Goal: Task Accomplishment & Management: Manage account settings

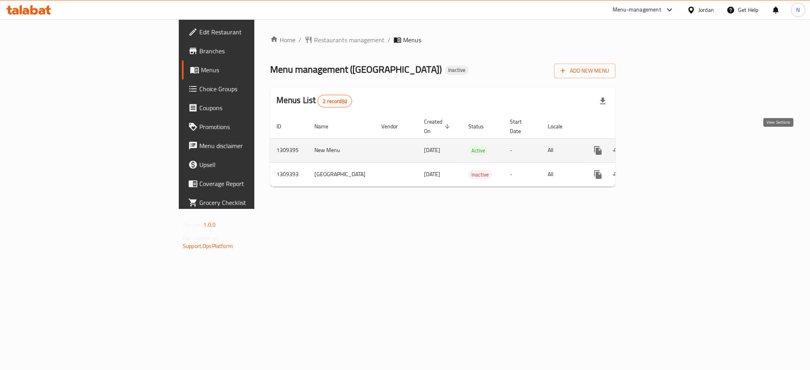
click at [659, 146] on icon "enhanced table" at bounding box center [654, 150] width 9 height 9
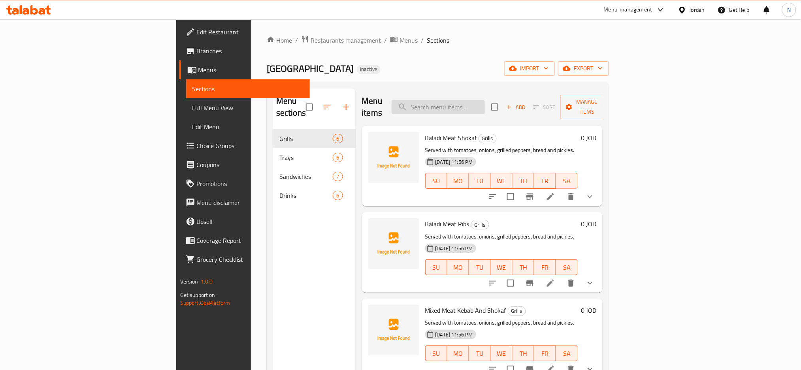
click at [485, 100] on input "search" at bounding box center [438, 107] width 93 height 14
paste input "صينية [PERSON_NAME]"
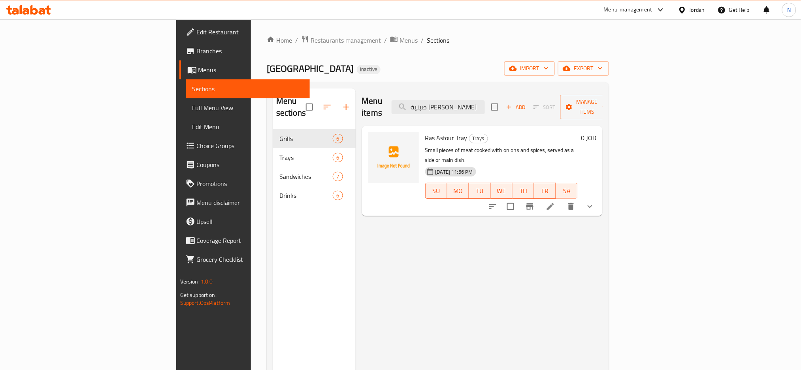
type input "صينية [PERSON_NAME]"
click at [562, 200] on li at bounding box center [551, 207] width 22 height 14
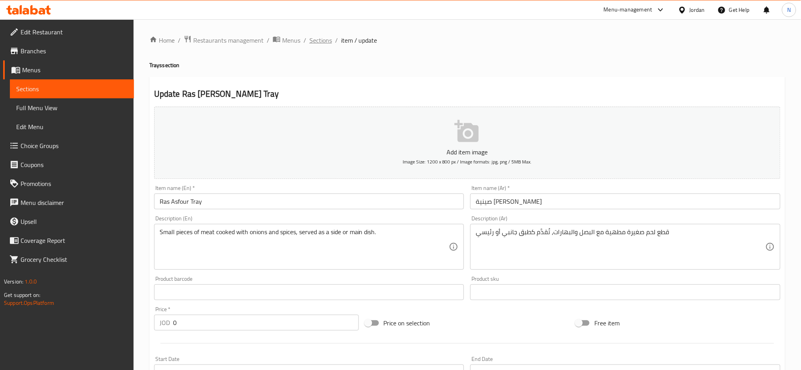
click at [323, 44] on span "Sections" at bounding box center [321, 40] width 23 height 9
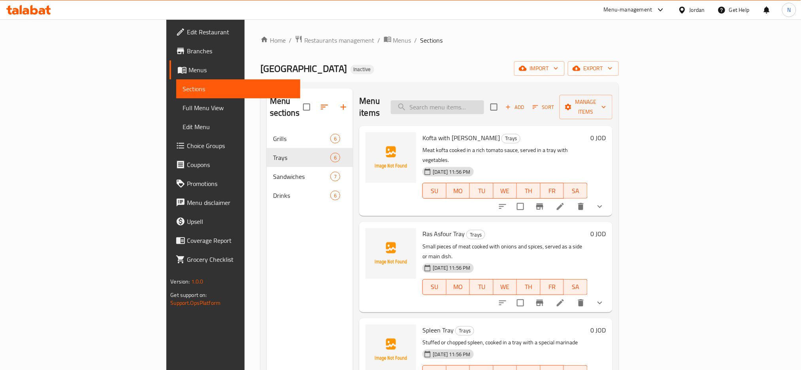
click at [482, 107] on input "search" at bounding box center [437, 107] width 93 height 14
paste input "Meat Arayes"
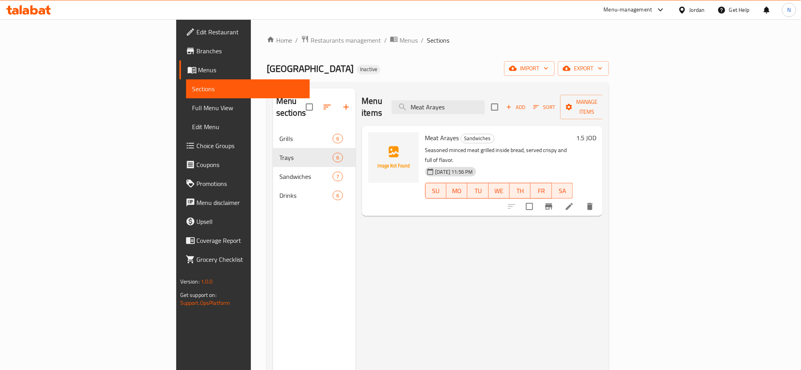
type input "Meat Arayes"
click at [581, 200] on li at bounding box center [570, 207] width 22 height 14
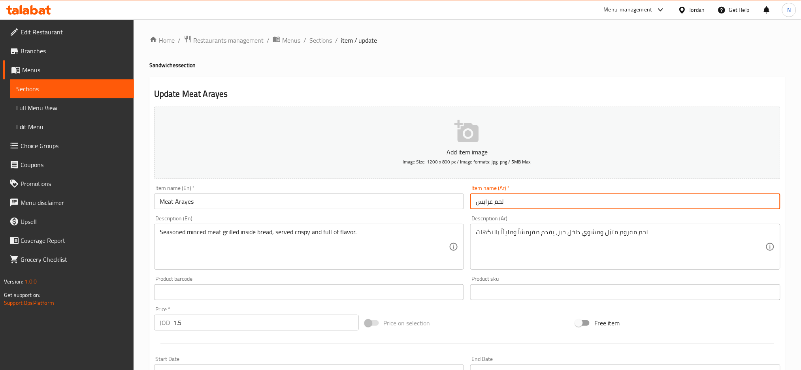
click at [502, 204] on input "لحم عرايس" at bounding box center [625, 202] width 310 height 16
type input "عرايس"
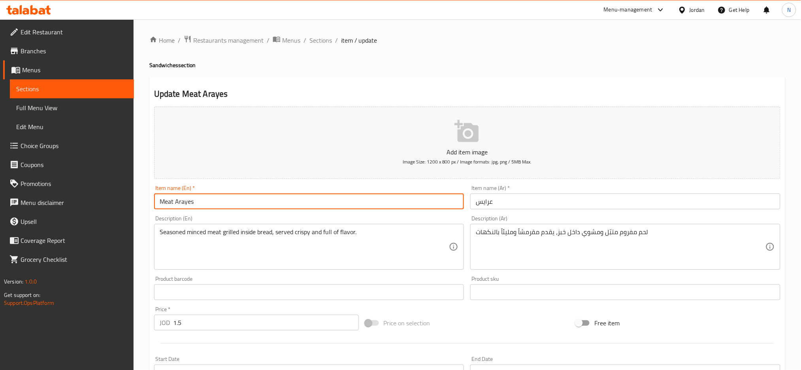
click at [155, 202] on input "Meat Arayes" at bounding box center [309, 202] width 310 height 16
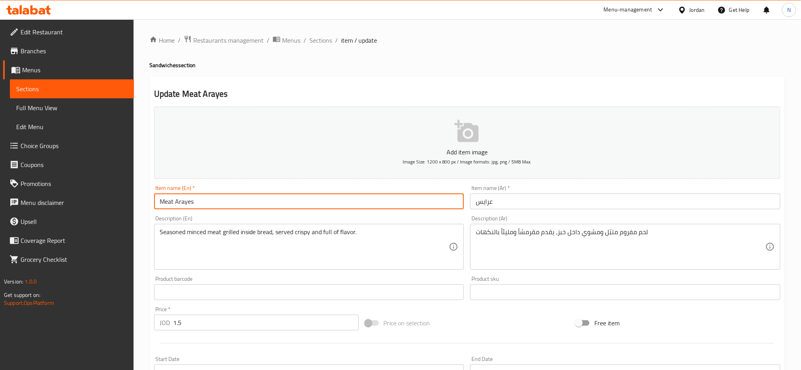
click at [155, 202] on input "Meat Arayes" at bounding box center [309, 202] width 310 height 16
click at [166, 205] on input "Meat Arayes" at bounding box center [309, 202] width 310 height 16
click at [166, 205] on input "Arayes" at bounding box center [309, 202] width 310 height 16
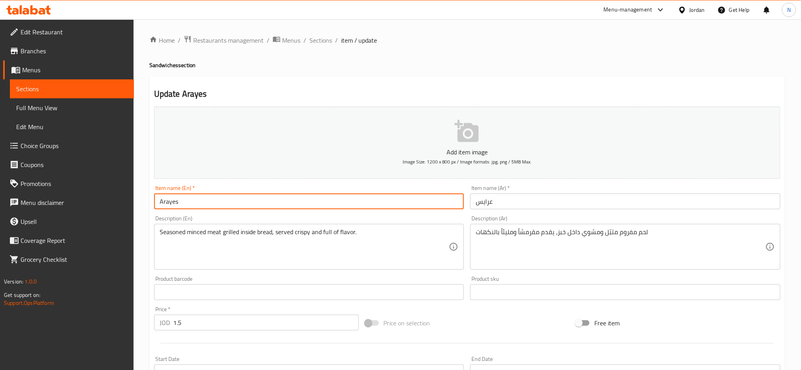
click at [453, 200] on input "Arayes" at bounding box center [309, 202] width 310 height 16
type input "Arayes\"
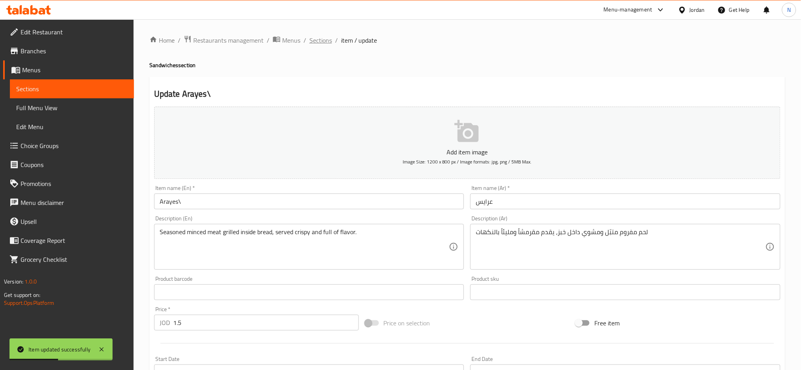
click at [325, 41] on span "Sections" at bounding box center [321, 40] width 23 height 9
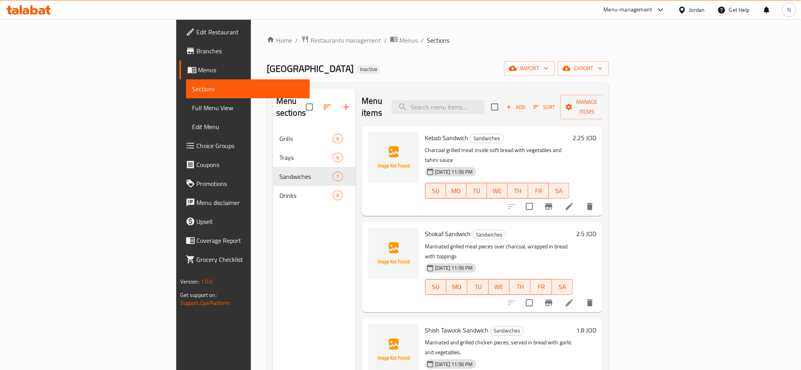
click at [513, 111] on div "Menu items Add Sort Manage items" at bounding box center [482, 108] width 241 height 38
click at [485, 106] on input "search" at bounding box center [438, 107] width 93 height 14
paste input "Orange Matrix"
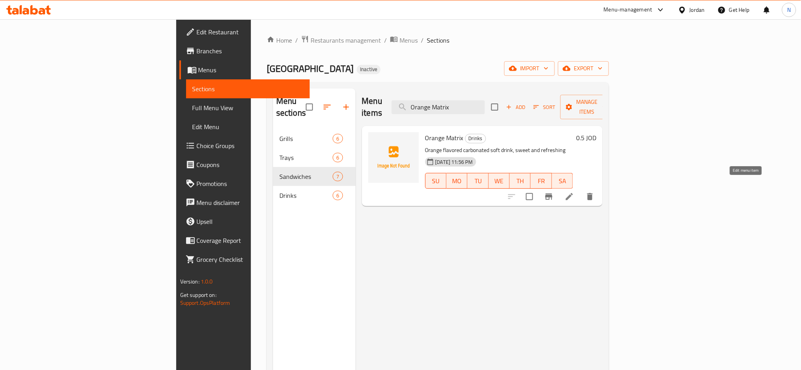
type input "Orange Matrix"
click at [574, 192] on icon at bounding box center [569, 196] width 9 height 9
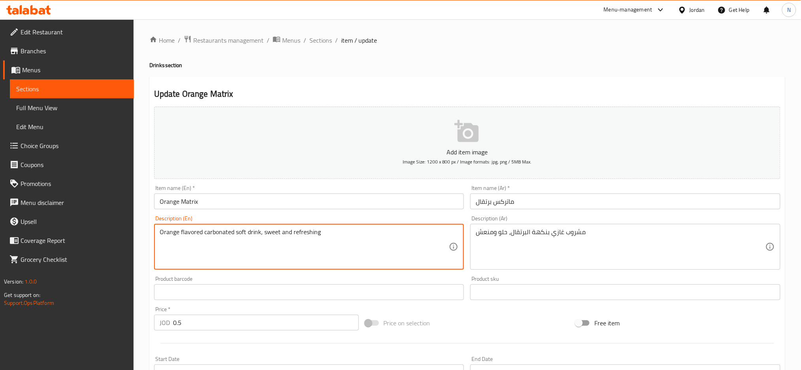
click at [226, 231] on textarea "Orange flavored carbonated soft drink, sweet and refreshing" at bounding box center [305, 247] width 290 height 38
type textarea "Orange flavored soft drink, sweet and refreshing"
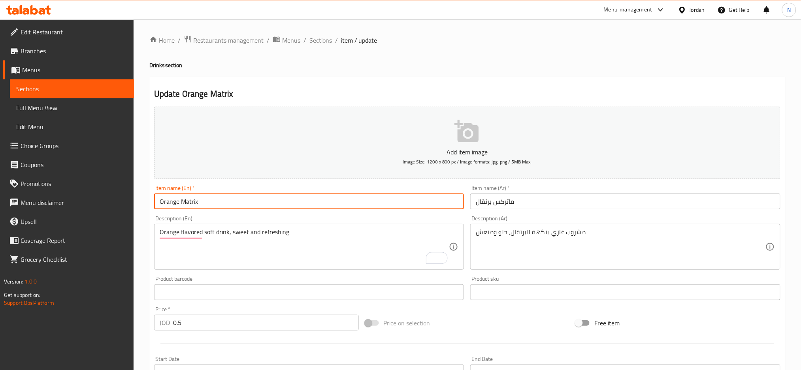
click at [213, 204] on input "Orange Matrix" at bounding box center [309, 202] width 310 height 16
click at [318, 41] on span "Sections" at bounding box center [321, 40] width 23 height 9
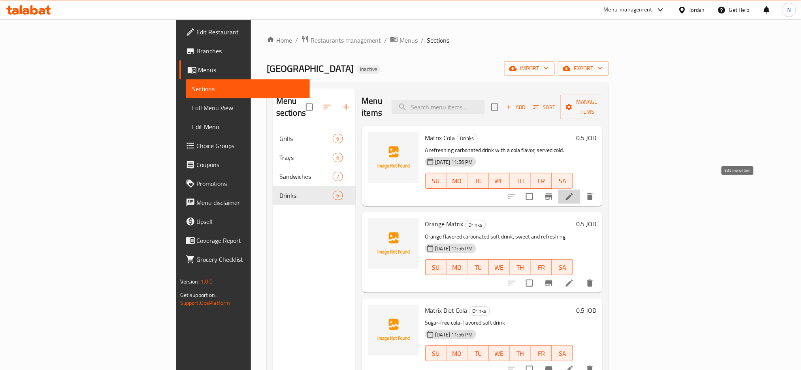
click at [574, 192] on icon at bounding box center [569, 196] width 9 height 9
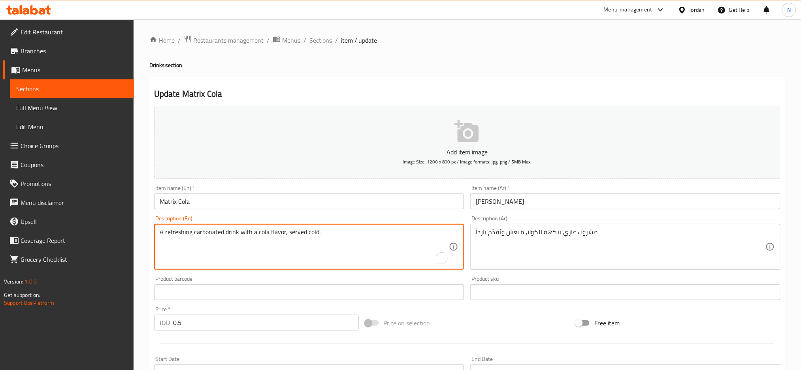
click at [211, 233] on textarea "A refreshing carbonated drink with a cola flavor, served cold." at bounding box center [305, 247] width 290 height 38
type textarea "A refreshing soft drink with a cola flavor, served cold."
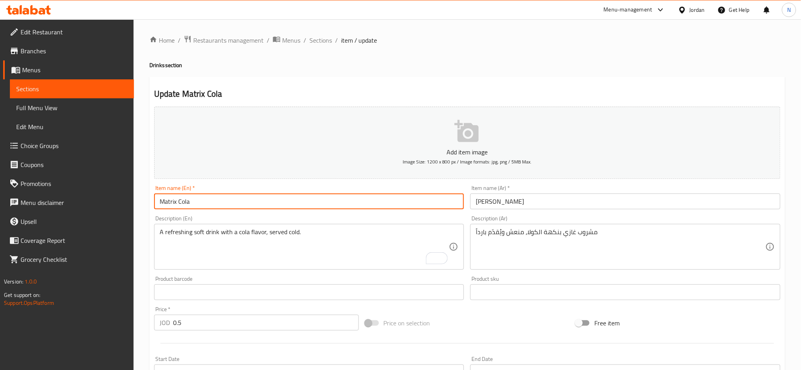
click at [195, 206] on input "Matrix Cola" at bounding box center [309, 202] width 310 height 16
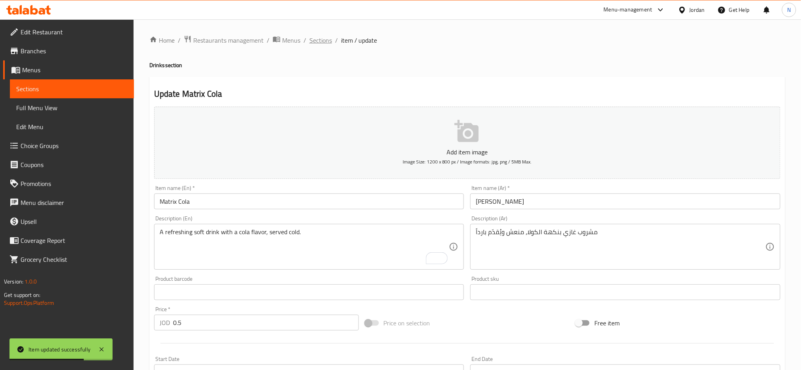
click at [329, 41] on span "Sections" at bounding box center [321, 40] width 23 height 9
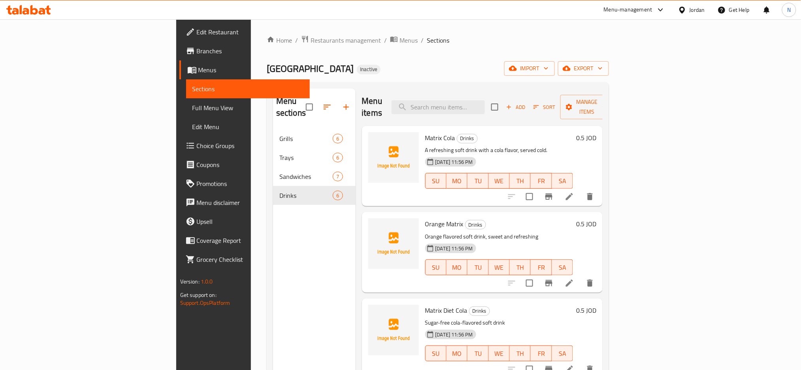
scroll to position [111, 0]
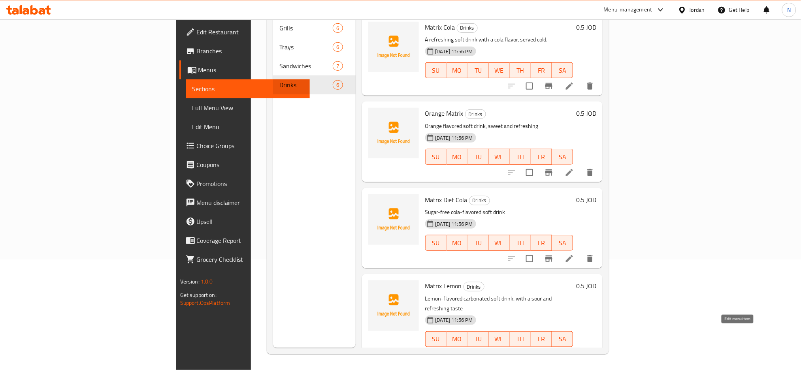
click at [574, 351] on icon at bounding box center [569, 355] width 9 height 9
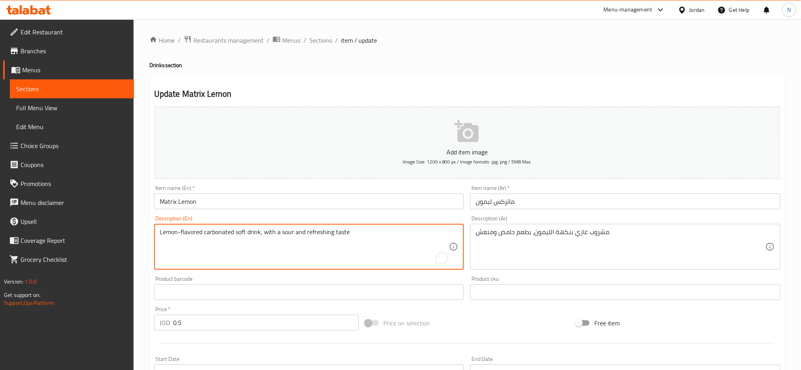
click at [219, 232] on textarea "Lemon-flavored carbonated soft drink, with a sour and refreshing taste" at bounding box center [305, 247] width 290 height 38
type textarea "Lemon-flavored soft drink, with a sour and refreshing taste"
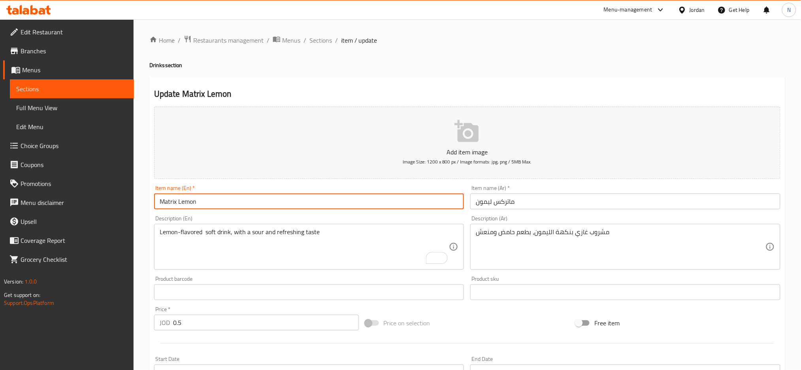
click at [208, 200] on input "Matrix Lemon" at bounding box center [309, 202] width 310 height 16
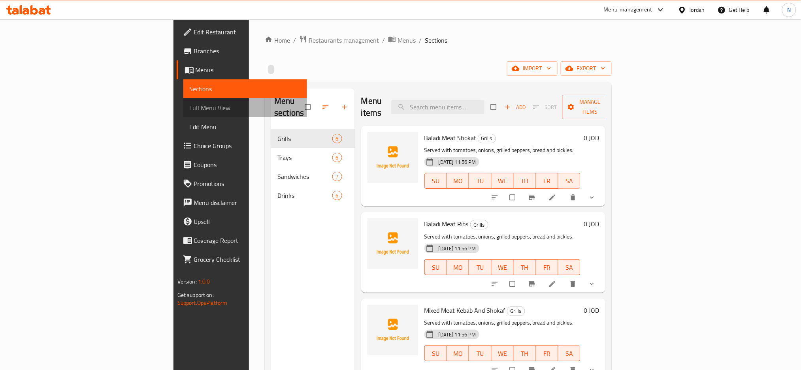
click at [190, 105] on span "Full Menu View" at bounding box center [245, 107] width 111 height 9
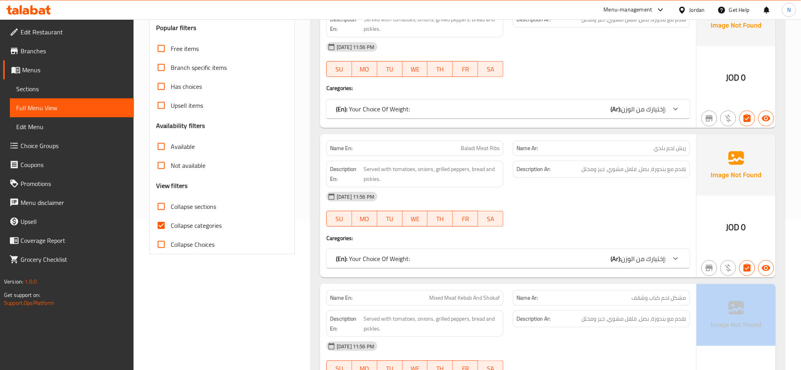
scroll to position [180, 0]
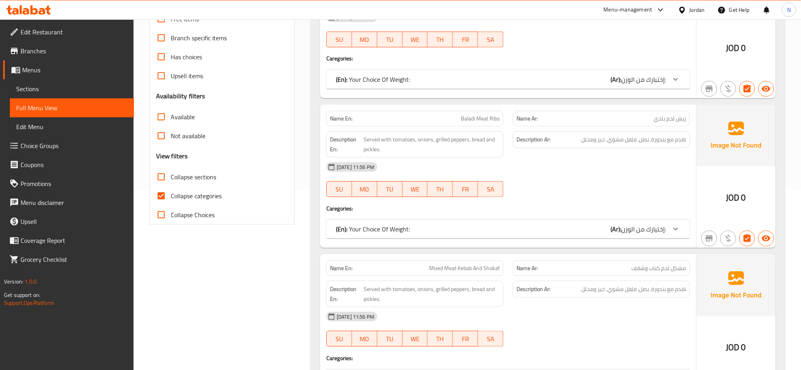
click at [203, 193] on span "Collapse categories" at bounding box center [196, 195] width 51 height 9
click at [171, 193] on input "Collapse categories" at bounding box center [161, 196] width 19 height 19
checkbox input "false"
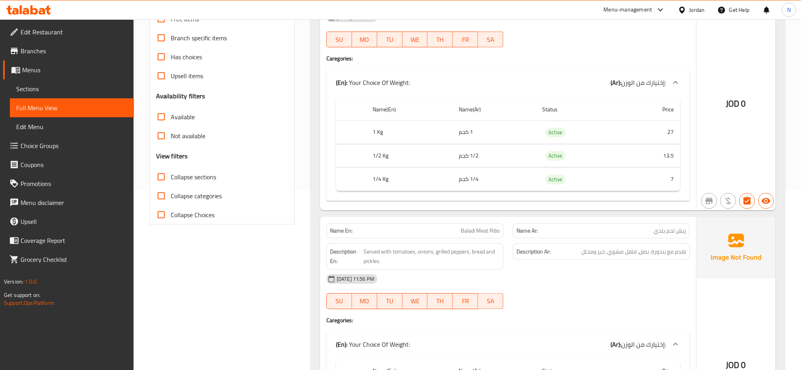
scroll to position [0, 0]
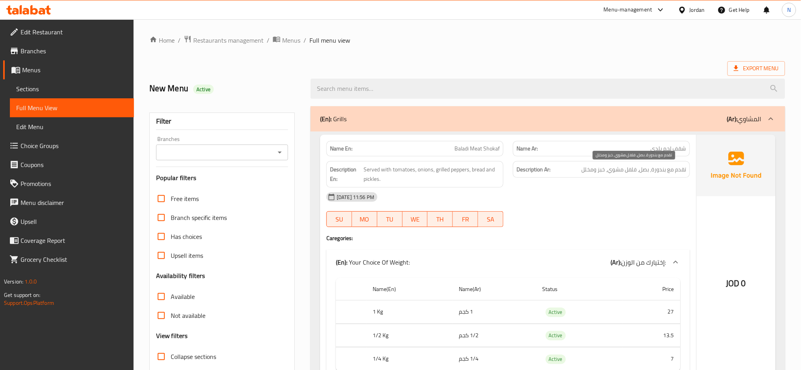
click at [599, 174] on span "تقدم مع بندورة، بصل، فلفل مشوي، خبز ومخلل" at bounding box center [634, 170] width 105 height 10
copy div "تقدم مع بندورة، بصل، فلفل مشوي، خبز ومخلل"
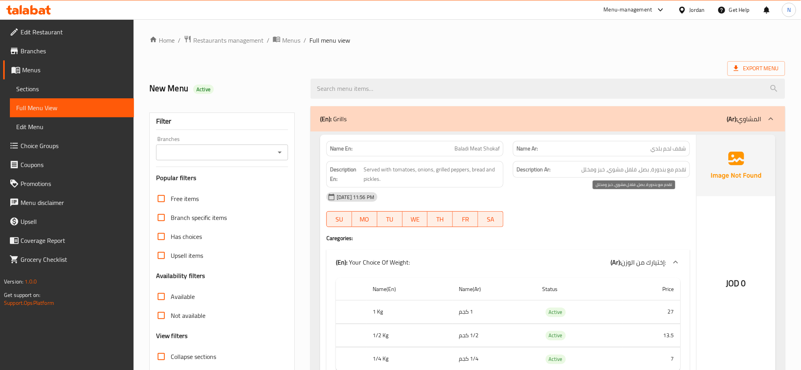
scroll to position [247, 0]
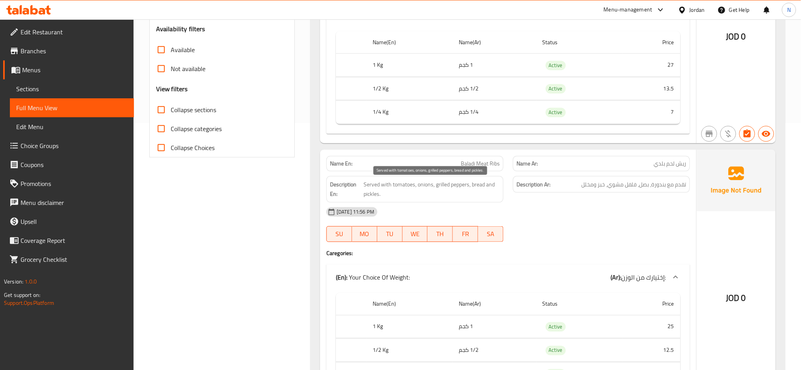
click at [495, 190] on span "Served with tomatoes, onions, grilled peppers, bread and pickles." at bounding box center [432, 189] width 136 height 19
click at [490, 187] on span "Served with tomatoes, onions, grilled peppers, bread and pickles." at bounding box center [432, 189] width 136 height 19
copy span "Served with tomatoes, onions, grilled peppers, bread and pickles."
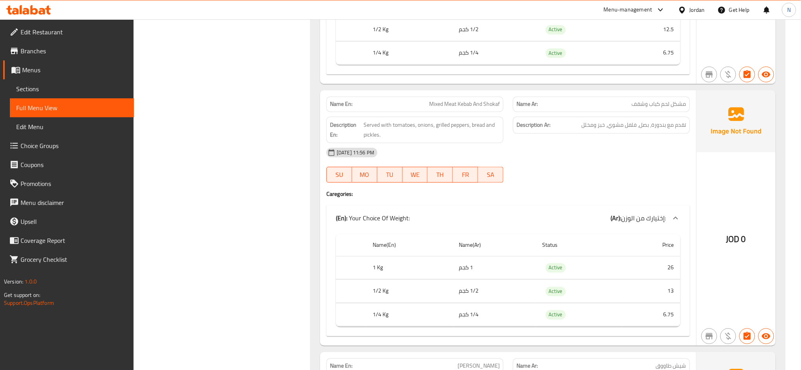
scroll to position [579, 0]
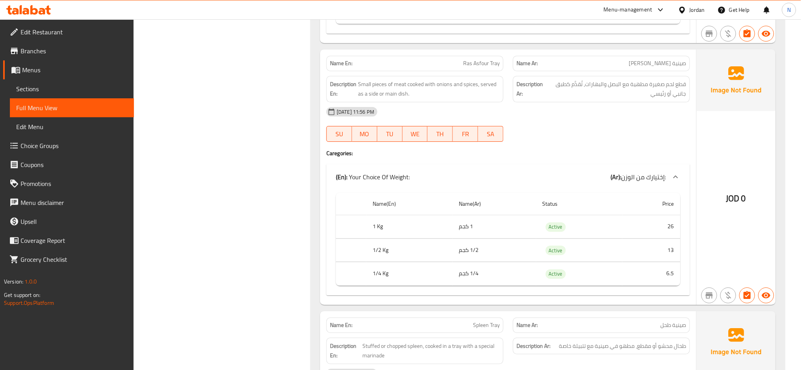
scroll to position [1969, 0]
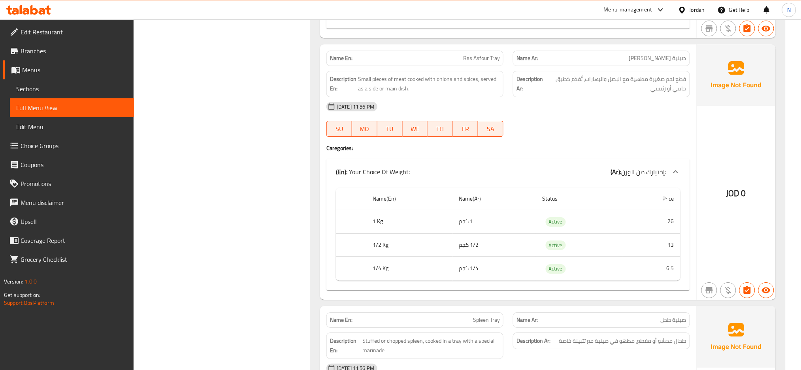
copy span "عصفور"
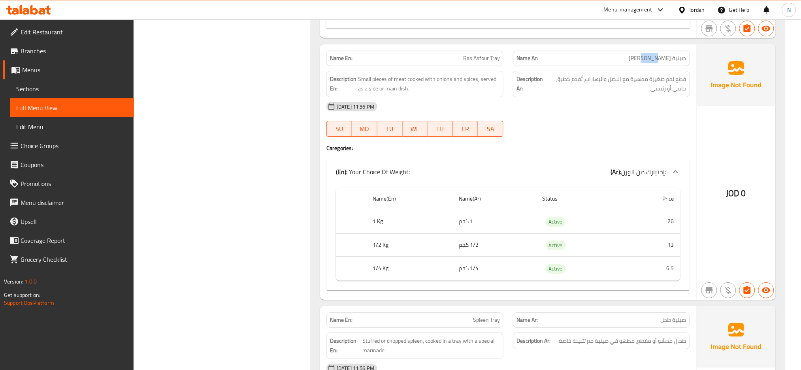
copy span "صينية [PERSON_NAME]"
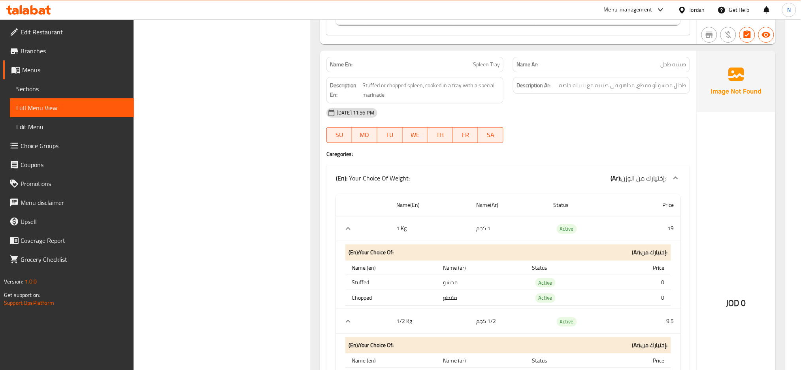
scroll to position [2225, 0]
click at [681, 86] on span "طحال محشو أو مقطع، مطهو في صينية مع تتبيلة خاصة" at bounding box center [622, 85] width 127 height 10
copy span "طحال"
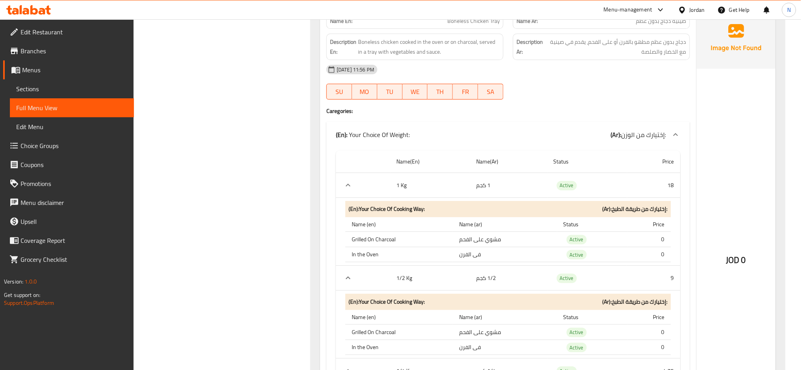
scroll to position [3201, 0]
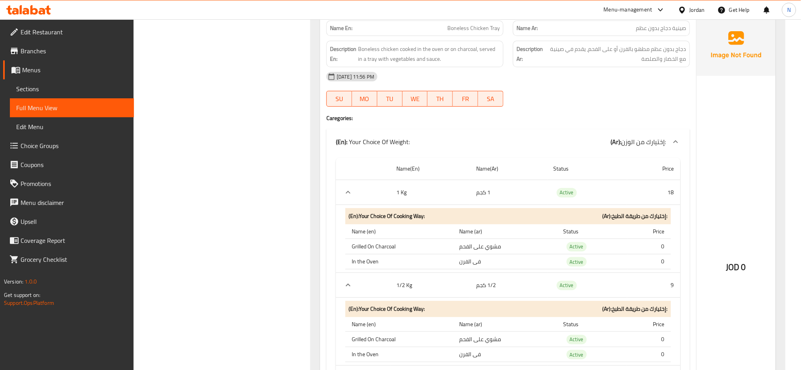
click at [40, 152] on link "Choice Groups" at bounding box center [68, 145] width 131 height 19
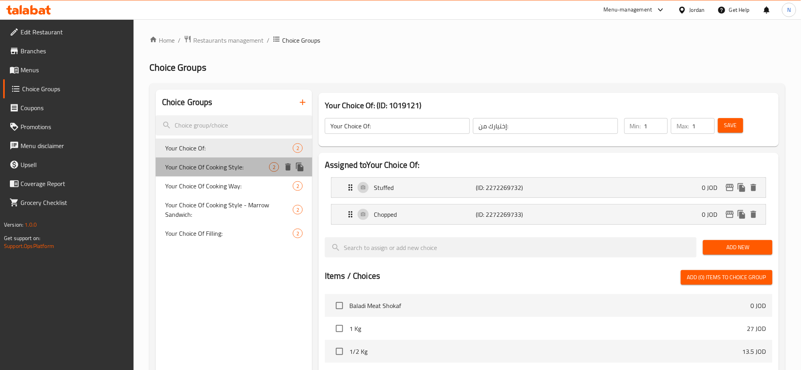
click at [237, 170] on span "Your Choice Of Cooking Style:" at bounding box center [217, 166] width 104 height 9
type input "Your Choice Of Cooking Style:"
type input "إختيارك من طريقة الطبخ:"
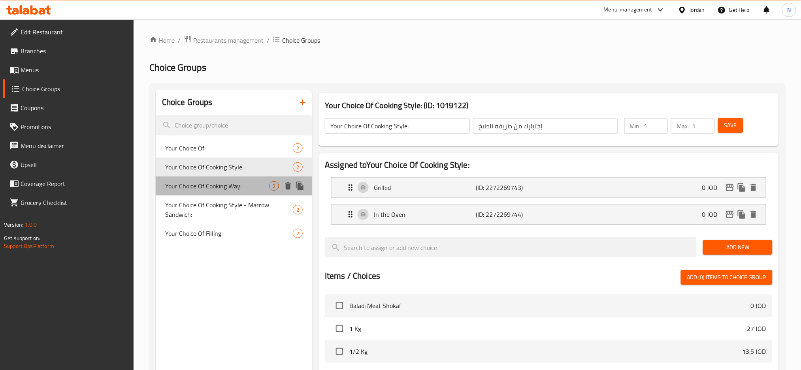
click at [248, 183] on span "Your Choice Of Cooking Way:" at bounding box center [217, 185] width 104 height 9
type input "Your Choice Of Cooking Way:"
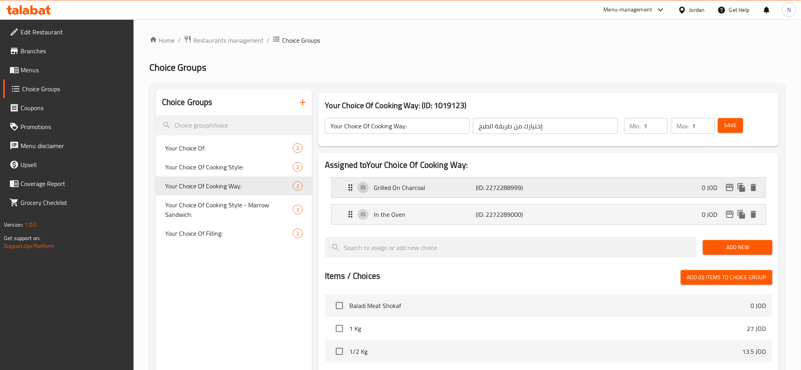
click at [391, 186] on p "Grilled On Charcoal" at bounding box center [425, 187] width 102 height 9
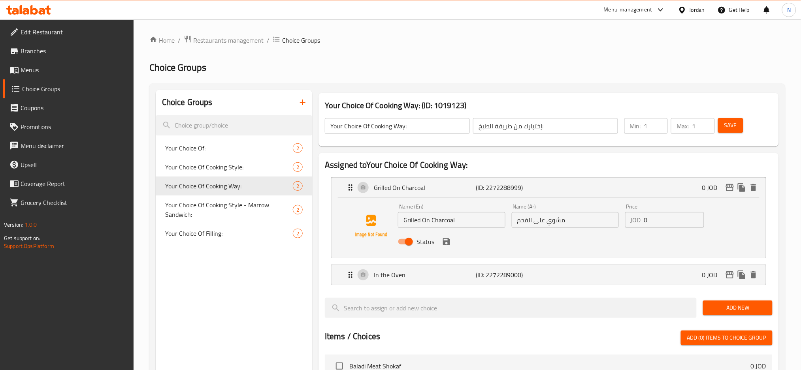
click at [413, 217] on input "Grilled On Charcoal" at bounding box center [451, 220] width 107 height 16
type input "On Charcoal"
click at [559, 222] on input "مشوي على الفحم" at bounding box center [565, 220] width 107 height 16
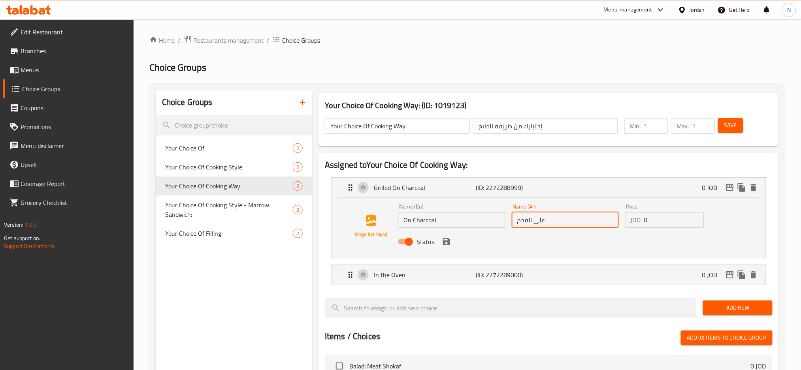
type input "على الفحم"
click at [445, 245] on icon "save" at bounding box center [446, 241] width 7 height 7
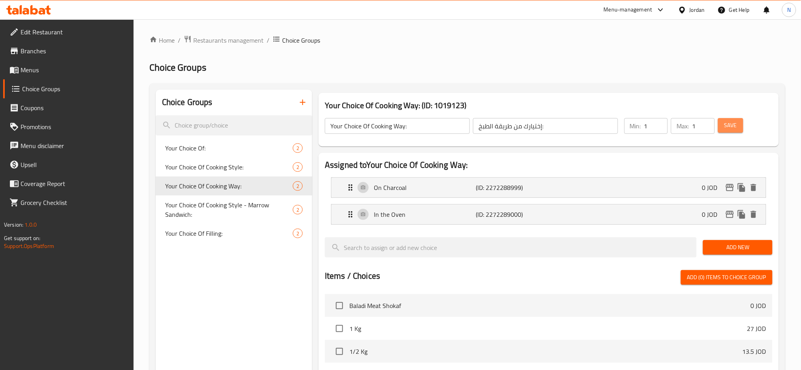
click at [730, 130] on span "Save" at bounding box center [731, 126] width 13 height 10
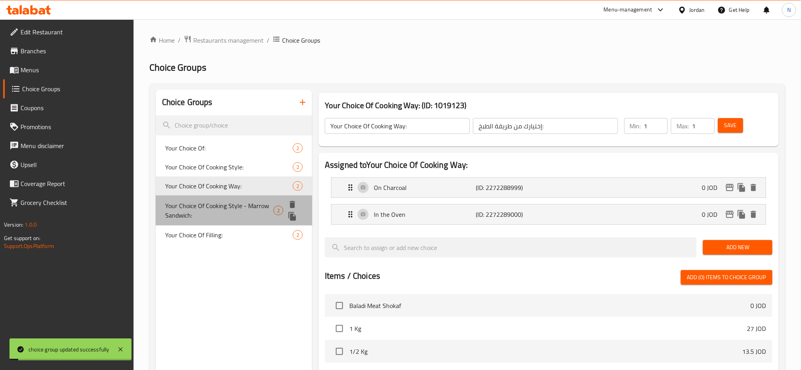
click at [249, 209] on span "Your Choice Of Cooking Style - Marrow Sandwich:" at bounding box center [219, 210] width 108 height 19
type input "Your Choice Of Cooking Style - Marrow Sandwich:"
type input "اختيارك لأسلوب الطبخ - سندويتش النخاع:"
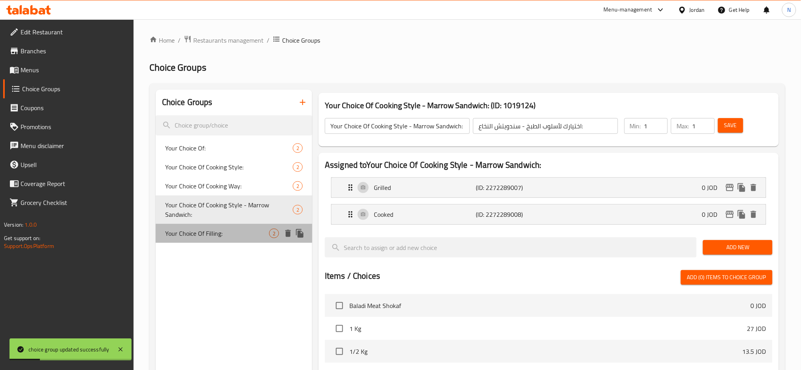
click at [256, 228] on div "Your Choice Of Filling: 2" at bounding box center [234, 233] width 157 height 19
type input "Your Choice Of Filling:"
type input "إختيارك من الحشو:"
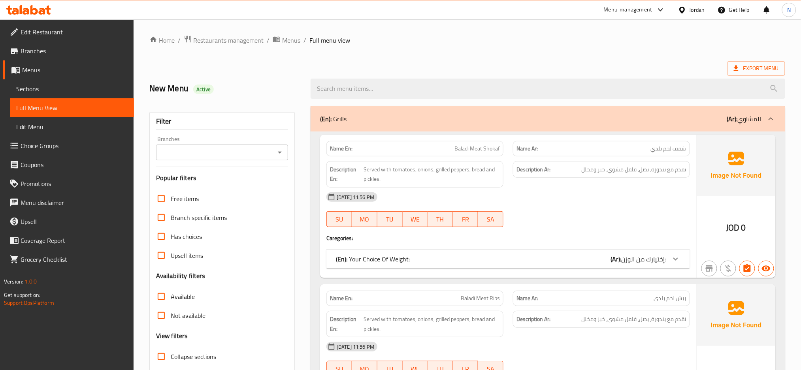
click at [202, 353] on span "Collapse sections" at bounding box center [193, 356] width 45 height 9
click at [171, 353] on input "Collapse sections" at bounding box center [161, 356] width 19 height 19
checkbox input "true"
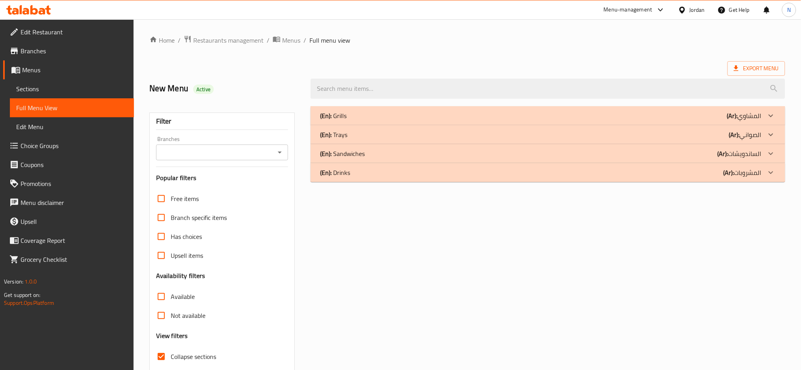
click at [379, 121] on div "(En): Trays (Ar): الصواني" at bounding box center [541, 115] width 442 height 9
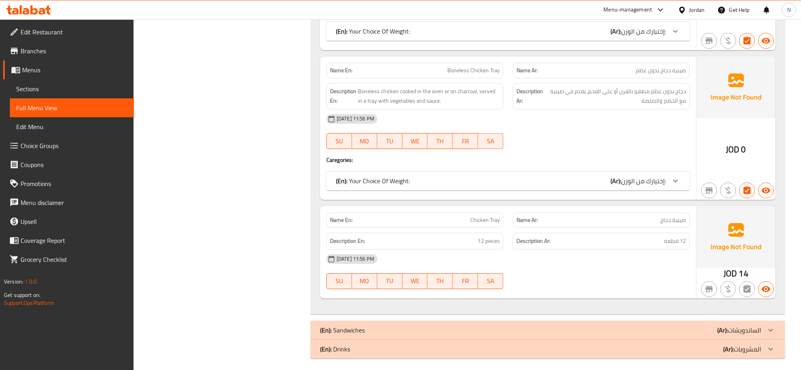
scroll to position [708, 0]
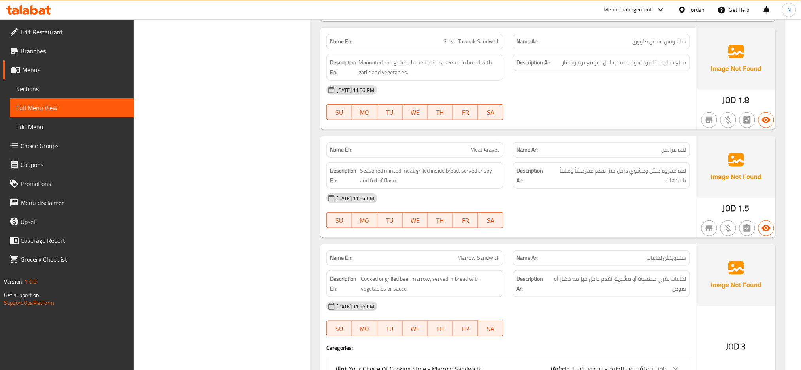
scroll to position [1242, 0]
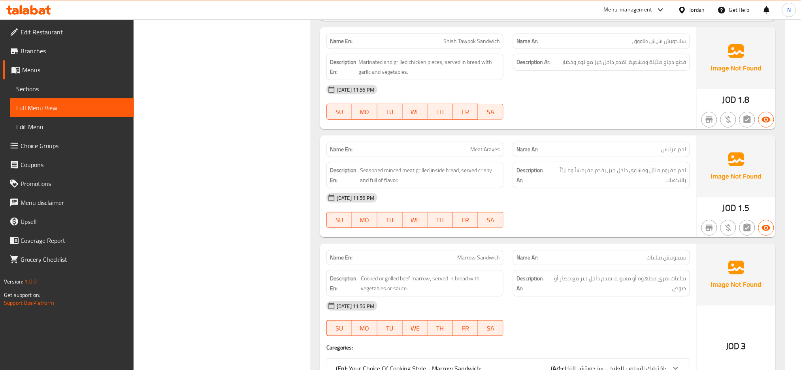
copy span "Marrow"
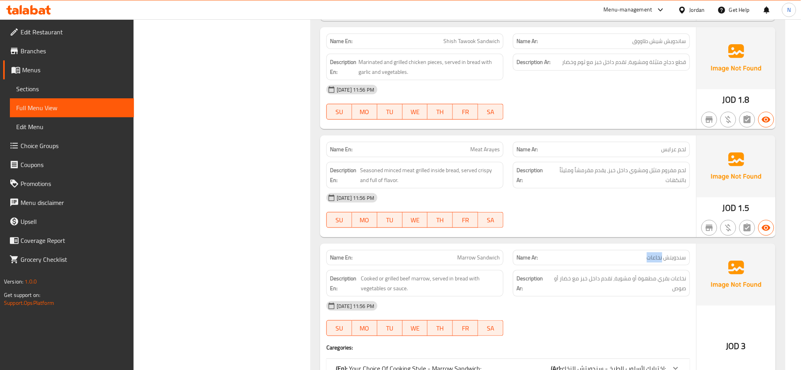
copy span "نخاعات"
click at [661, 283] on span "نخاعات بقري مطهوة أو مشوية، تقدم داخل خبز مع خضار أو صوص" at bounding box center [618, 283] width 137 height 19
drag, startPoint x: 658, startPoint y: 280, endPoint x: 688, endPoint y: 271, distance: 30.9
copy span "نخاعات بقري"
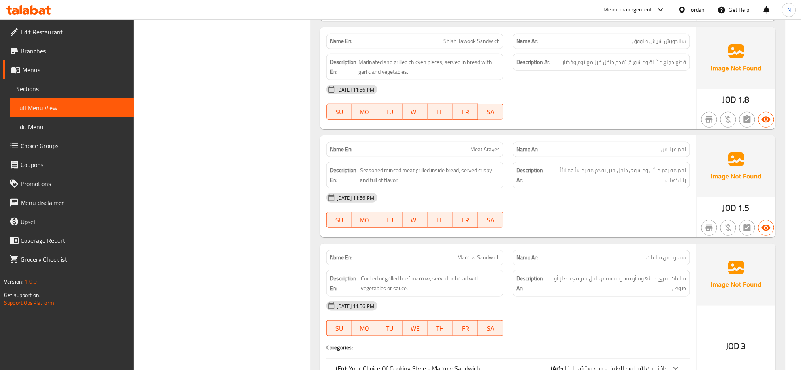
copy span "Meat Arayes"
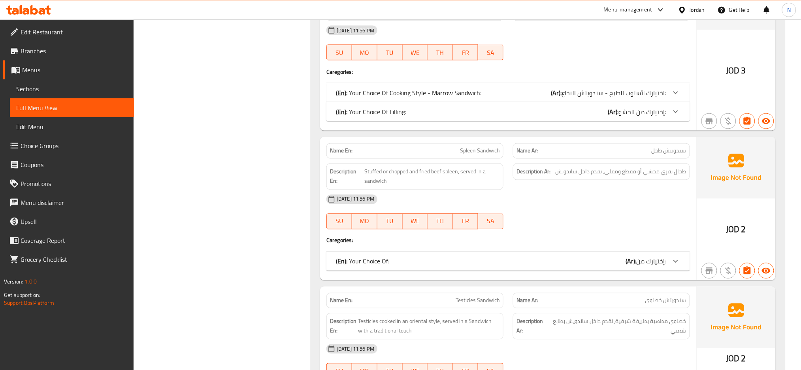
scroll to position [1519, 0]
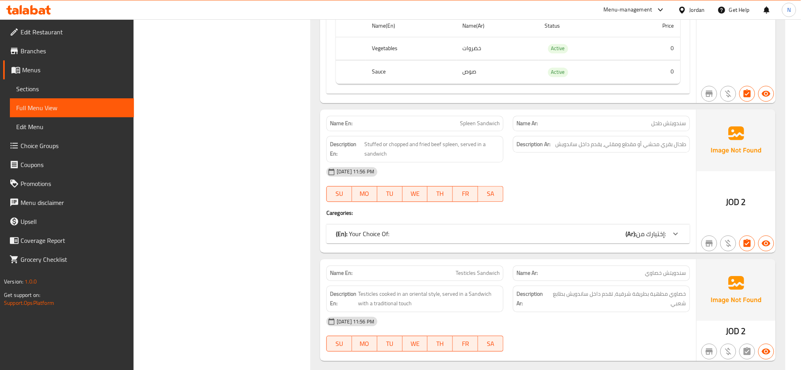
scroll to position [1737, 0]
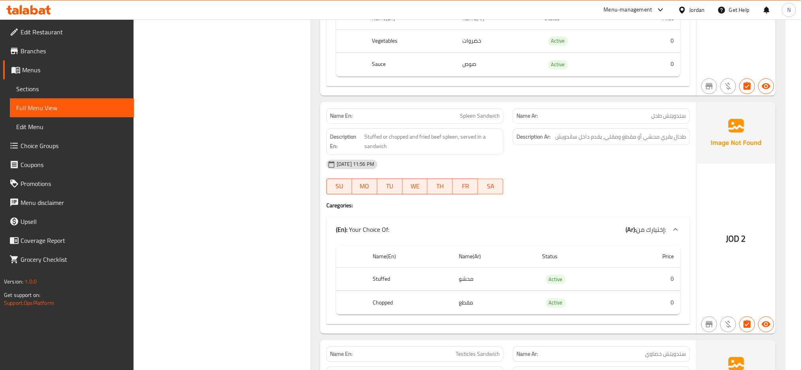
scroll to position [1867, 0]
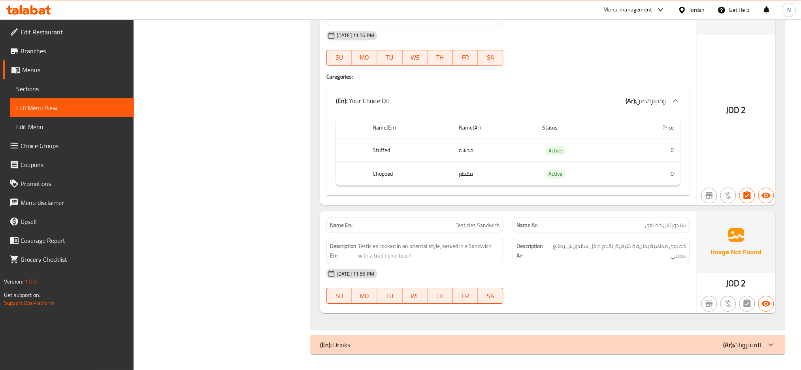
click at [462, 223] on span "Testicles Sandwich" at bounding box center [478, 225] width 44 height 8
copy span "Testicles"
click at [656, 228] on span "سندويتش خصاوي" at bounding box center [666, 225] width 41 height 8
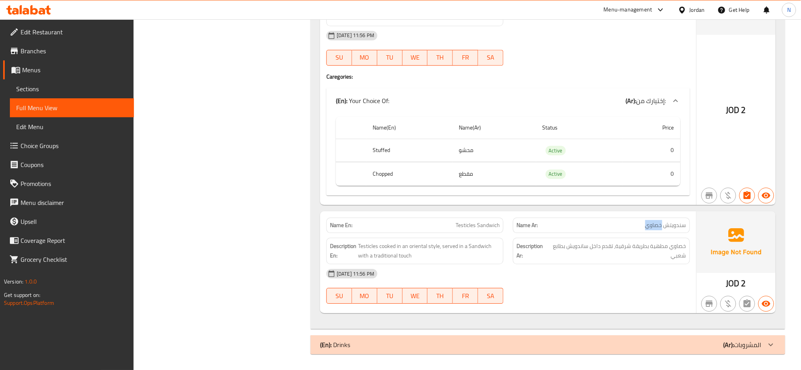
copy span "خصاوي"
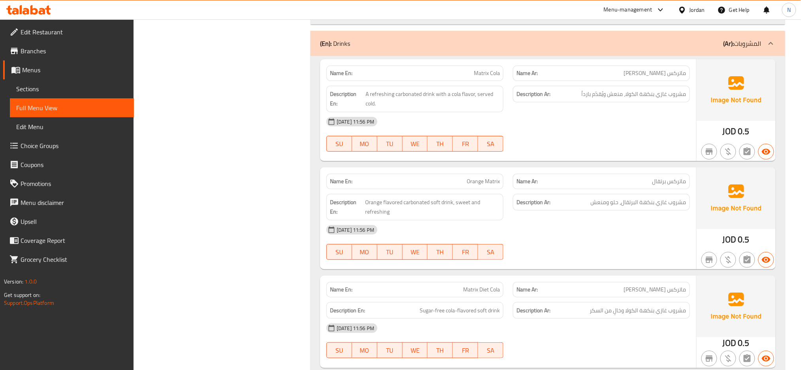
scroll to position [2169, 0]
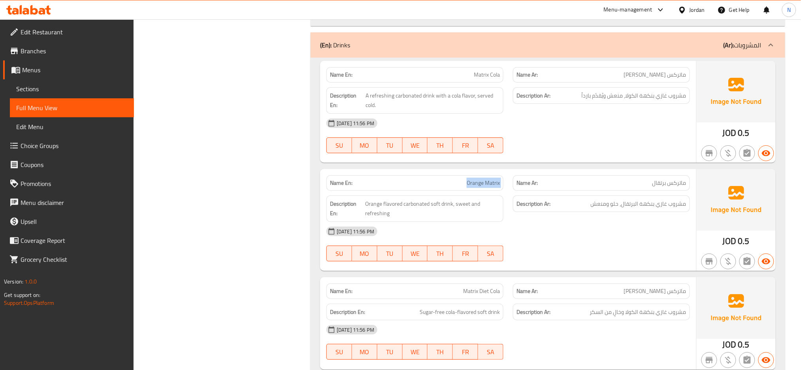
copy span "Orange Matrix"
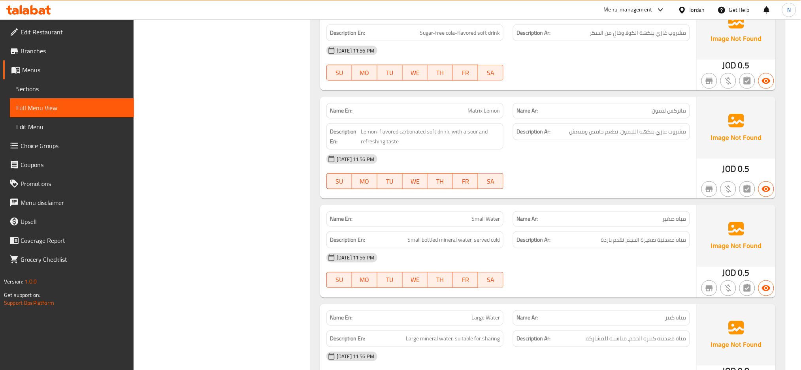
scroll to position [2450, 0]
